Goal: Transaction & Acquisition: Obtain resource

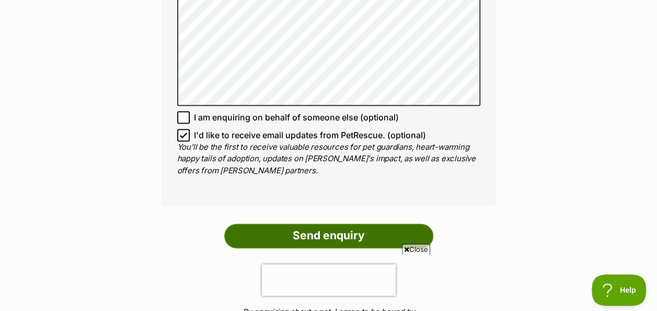
click at [324, 235] on input "Send enquiry" at bounding box center [328, 235] width 209 height 24
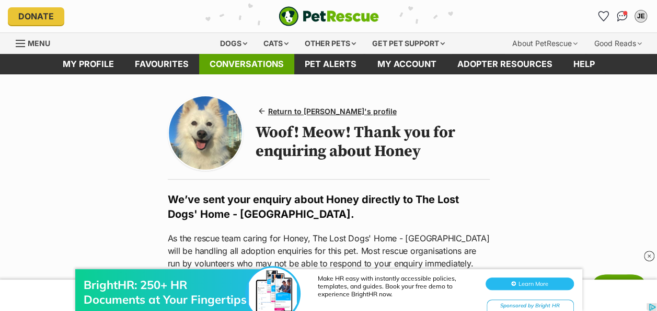
click at [253, 60] on link "Conversations" at bounding box center [246, 64] width 95 height 20
drag, startPoint x: 253, startPoint y: 60, endPoint x: 246, endPoint y: 62, distance: 7.3
click at [253, 60] on link "Conversations" at bounding box center [246, 64] width 95 height 20
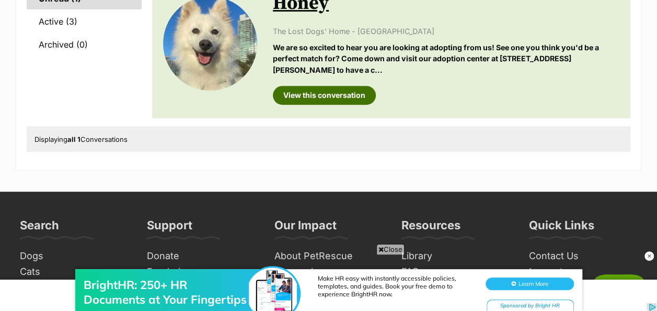
click at [312, 93] on link "View this conversation" at bounding box center [324, 95] width 103 height 19
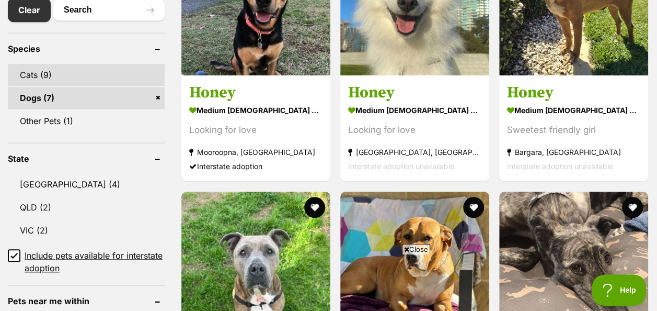
scroll to position [262, 0]
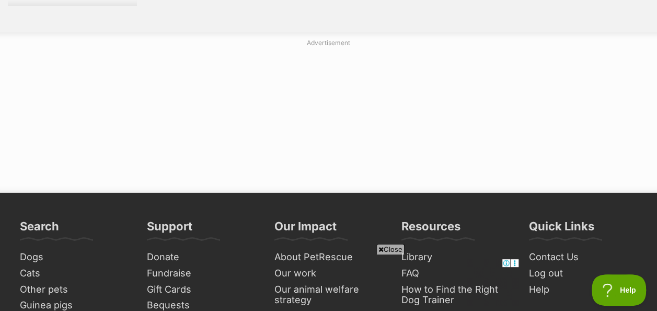
scroll to position [2458, 0]
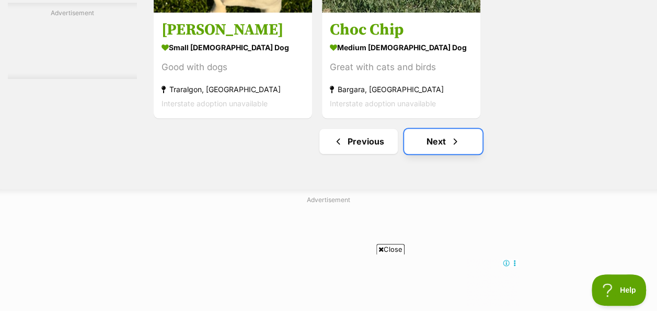
click at [435, 129] on link "Next" at bounding box center [443, 141] width 78 height 25
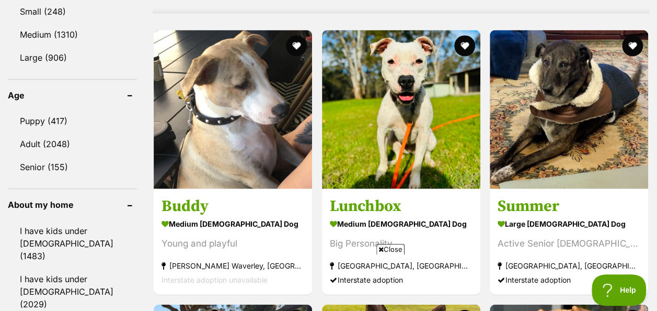
scroll to position [1098, 0]
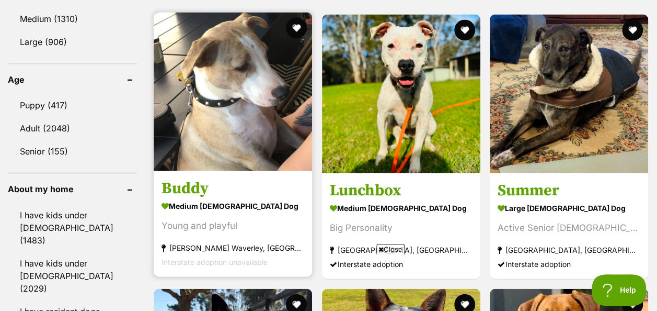
click at [178, 178] on h3 "Buddy" at bounding box center [233, 188] width 143 height 20
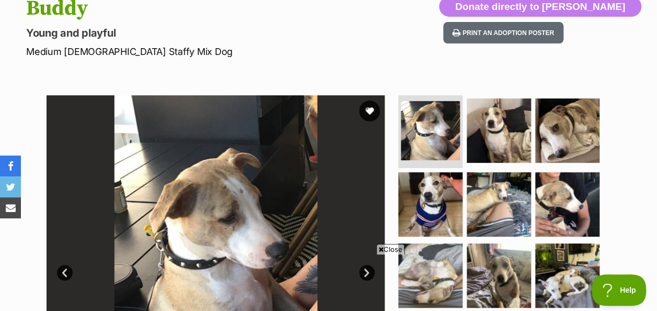
scroll to position [105, 0]
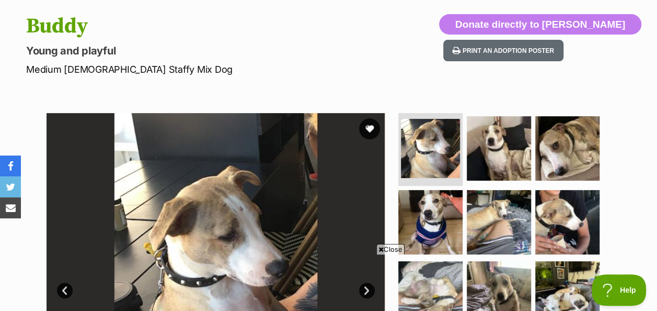
drag, startPoint x: 573, startPoint y: 111, endPoint x: 581, endPoint y: 111, distance: 7.3
click at [583, 111] on section "Available 1 of 9 images 1 of 9 images 1 of 9 images 1 of 9 images 1 of 9 images…" at bounding box center [329, 274] width 596 height 355
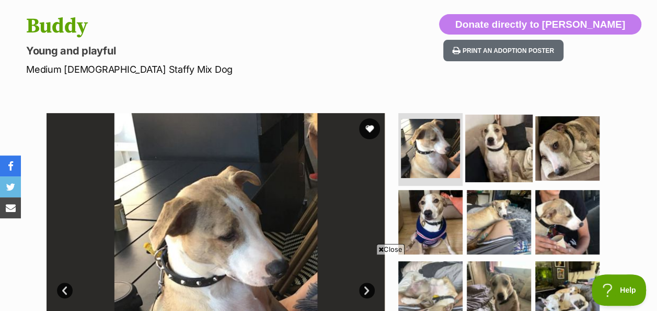
click at [502, 143] on img at bounding box center [499, 147] width 67 height 67
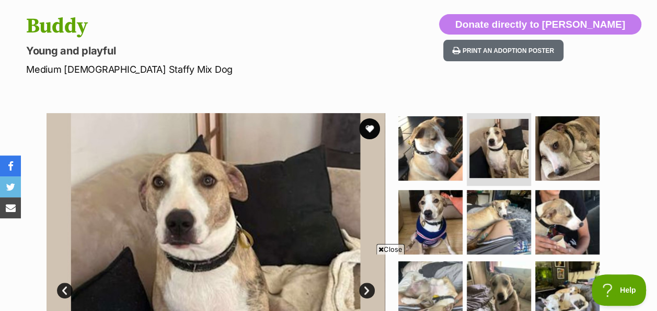
click at [387, 248] on span "Close" at bounding box center [391, 249] width 28 height 10
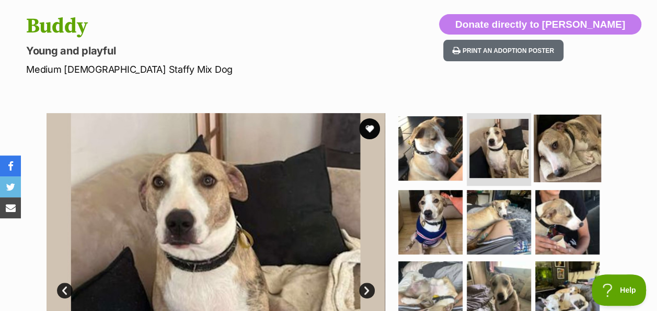
click at [576, 140] on img at bounding box center [567, 147] width 67 height 67
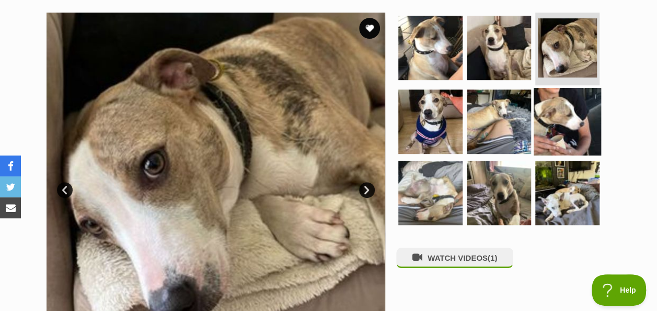
scroll to position [209, 0]
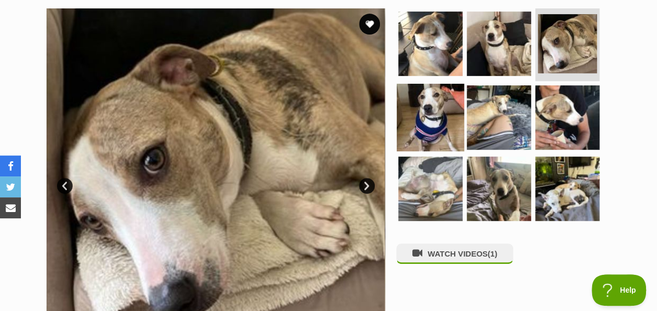
click at [416, 126] on img at bounding box center [430, 117] width 67 height 67
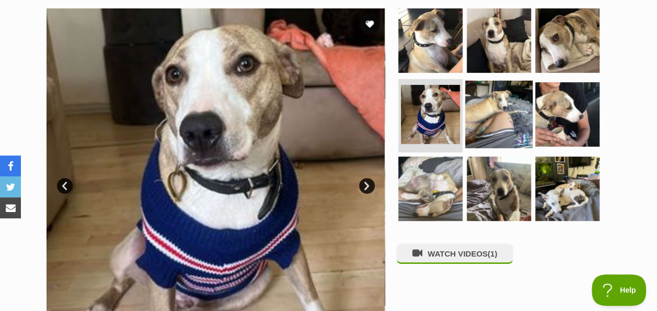
click at [480, 126] on img at bounding box center [499, 114] width 67 height 67
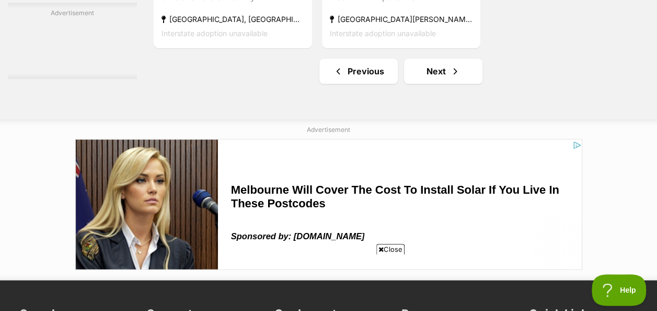
scroll to position [2563, 0]
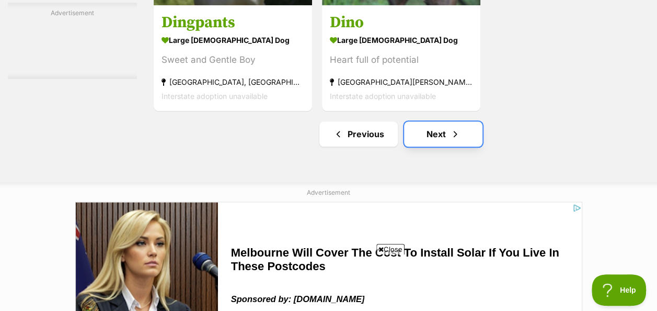
click at [442, 121] on link "Next" at bounding box center [443, 133] width 78 height 25
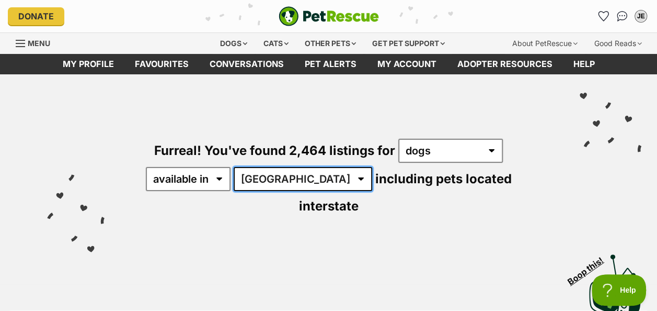
click at [294, 181] on select "[GEOGRAPHIC_DATA] [GEOGRAPHIC_DATA] [GEOGRAPHIC_DATA] [GEOGRAPHIC_DATA] [GEOGRA…" at bounding box center [303, 179] width 139 height 24
select select "VIC"
click at [235, 167] on select "[GEOGRAPHIC_DATA] [GEOGRAPHIC_DATA] [GEOGRAPHIC_DATA] [GEOGRAPHIC_DATA] [GEOGRA…" at bounding box center [303, 179] width 139 height 24
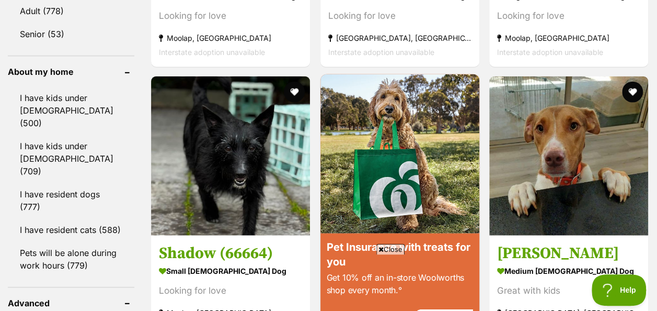
scroll to position [1203, 0]
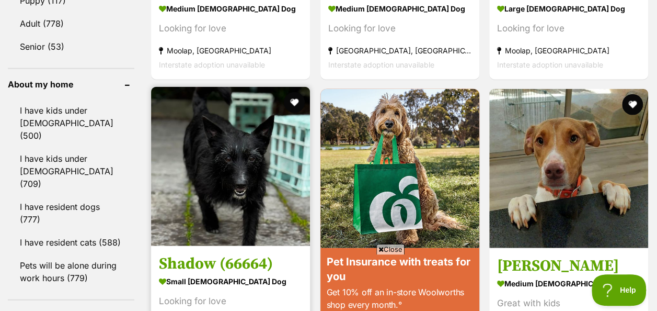
click at [226, 161] on img at bounding box center [230, 166] width 159 height 159
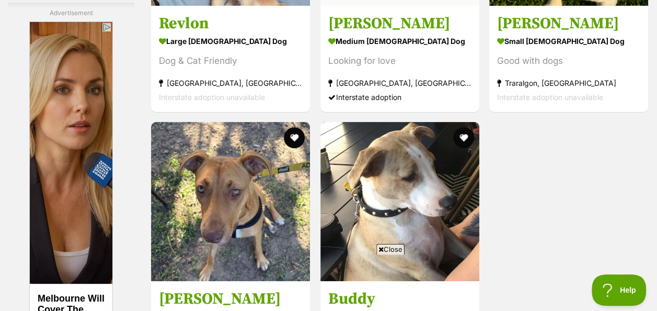
scroll to position [2144, 0]
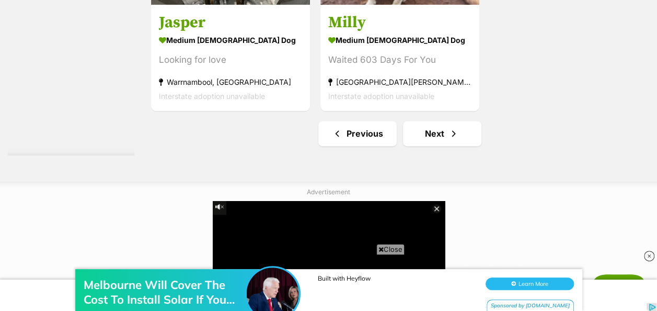
scroll to position [2615, 0]
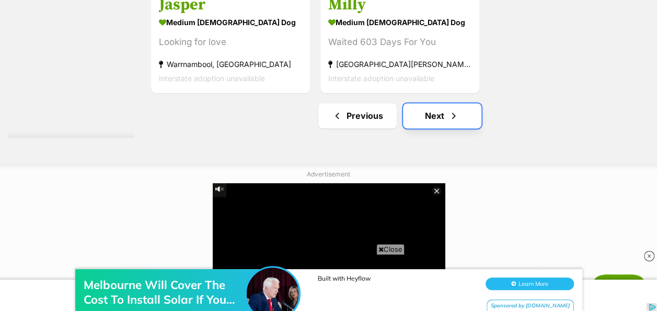
click at [426, 103] on link "Next" at bounding box center [442, 115] width 78 height 25
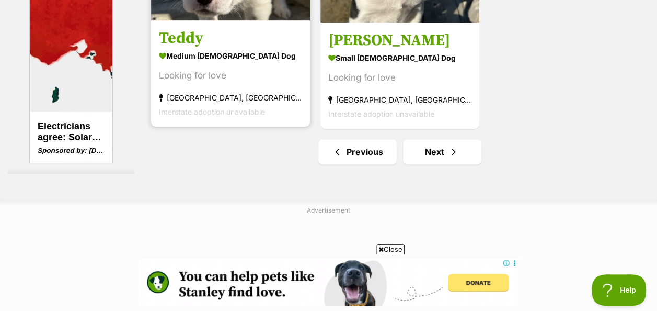
scroll to position [2776, 0]
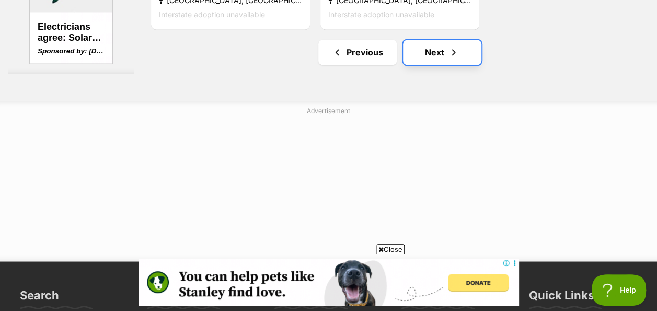
click at [437, 40] on link "Next" at bounding box center [442, 52] width 78 height 25
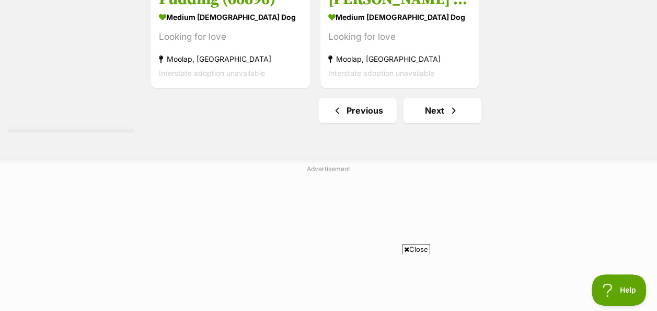
scroll to position [2511, 0]
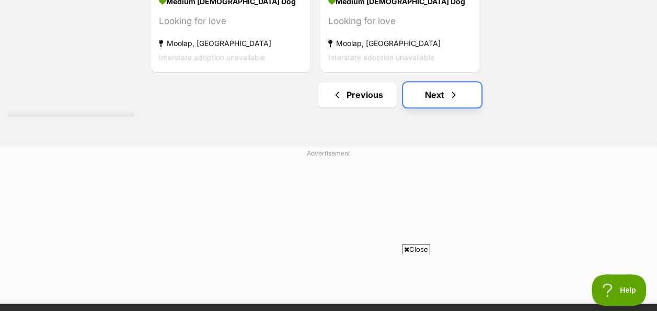
click at [429, 82] on link "Next" at bounding box center [442, 94] width 78 height 25
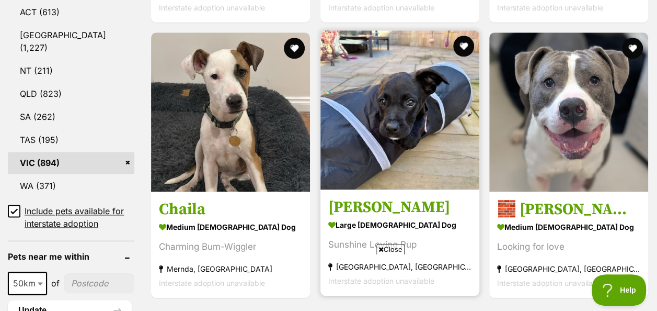
scroll to position [680, 0]
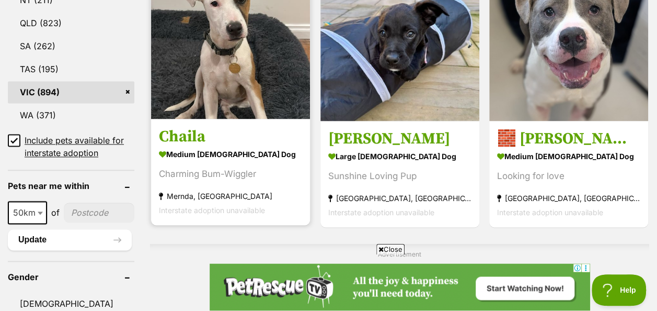
click at [224, 127] on h3 "Chaila" at bounding box center [230, 137] width 143 height 20
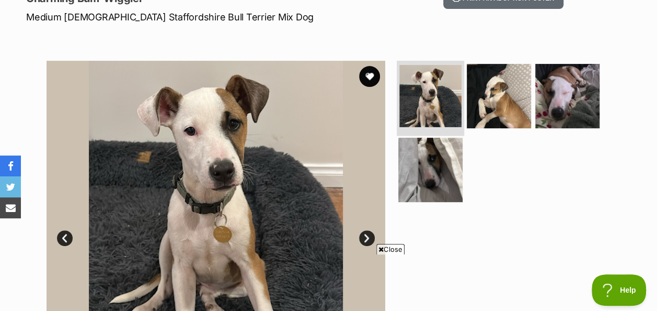
click at [424, 94] on img at bounding box center [431, 96] width 62 height 62
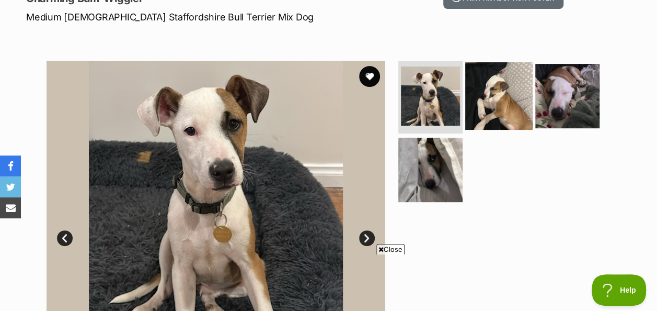
click at [501, 96] on img at bounding box center [499, 95] width 67 height 67
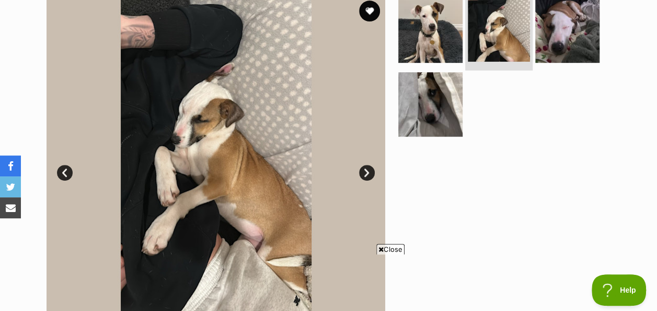
scroll to position [209, 0]
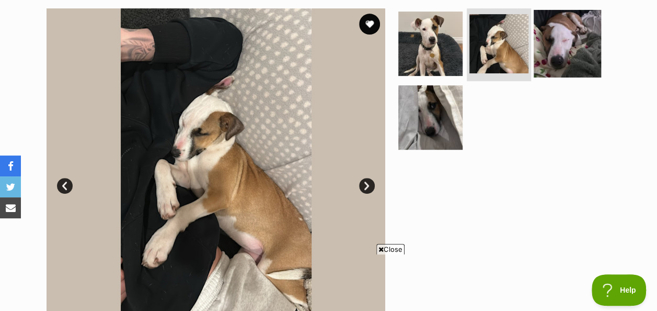
click at [567, 55] on img at bounding box center [567, 42] width 67 height 67
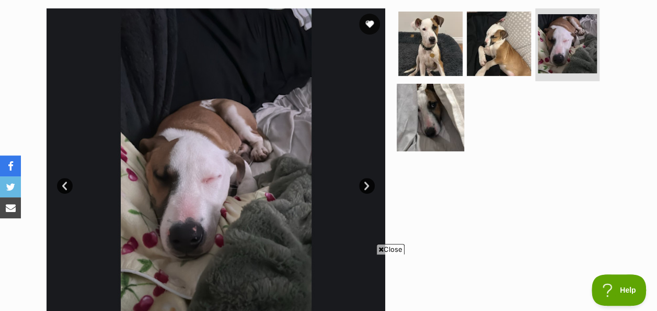
click at [436, 123] on img at bounding box center [430, 117] width 67 height 67
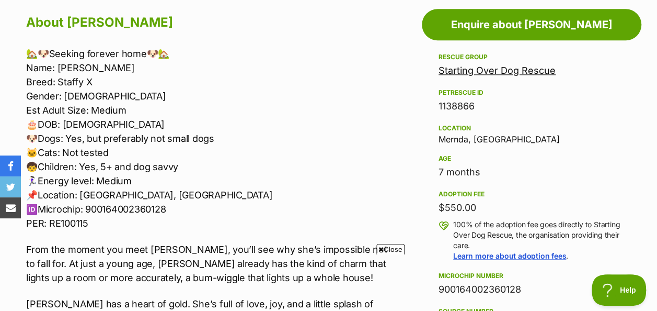
scroll to position [628, 0]
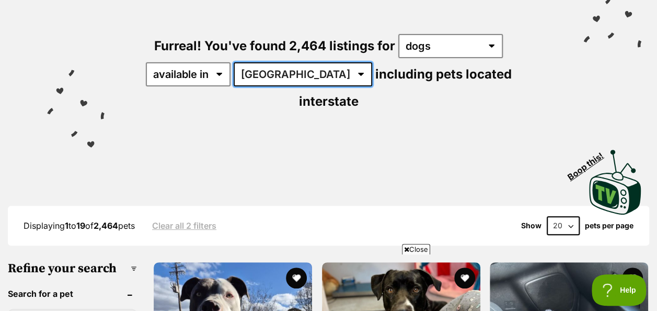
click at [297, 75] on select "Australia ACT NSW NT QLD SA TAS VIC WA" at bounding box center [303, 74] width 139 height 24
select select "VIC"
click at [235, 62] on select "Australia ACT NSW NT QLD SA TAS VIC WA" at bounding box center [303, 74] width 139 height 24
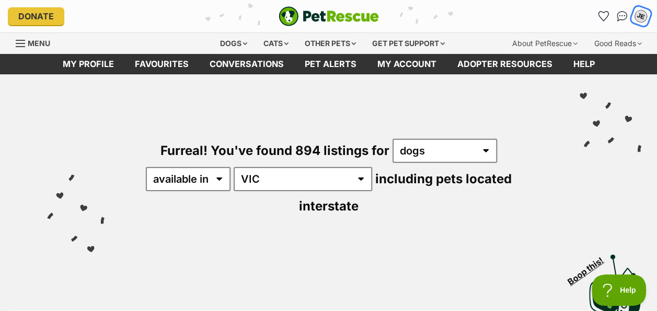
click at [641, 16] on div "JE" at bounding box center [641, 16] width 14 height 14
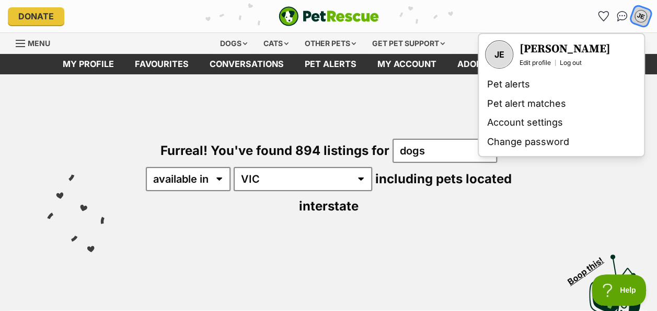
click at [573, 63] on link "Log out" at bounding box center [571, 63] width 22 height 8
